Goal: Transaction & Acquisition: Purchase product/service

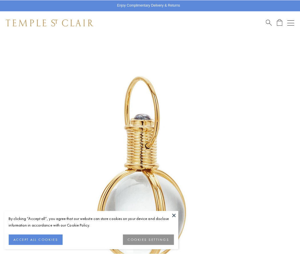
scroll to position [148, 0]
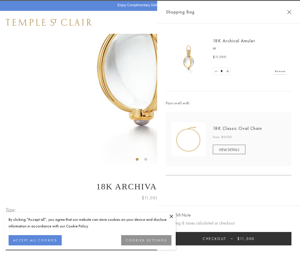
click at [229, 238] on button "Checkout $11,000" at bounding box center [229, 238] width 126 height 13
